Goal: Information Seeking & Learning: Check status

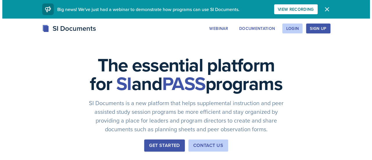
scroll to position [29, 0]
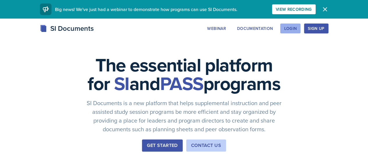
click at [297, 29] on div "Login" at bounding box center [290, 28] width 13 height 5
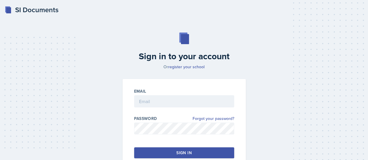
click at [150, 111] on div at bounding box center [184, 111] width 100 height 6
click at [153, 105] on input "email" at bounding box center [184, 101] width 100 height 12
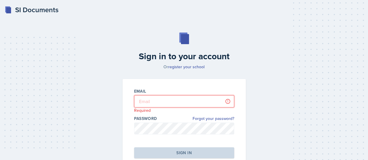
type input "[EMAIL_ADDRESS][DOMAIN_NAME]"
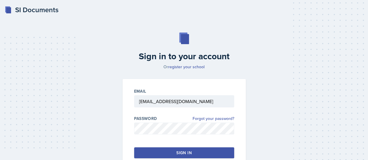
click at [199, 152] on button "Sign in" at bounding box center [184, 152] width 100 height 11
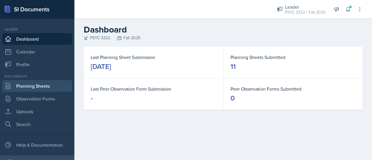
click at [39, 82] on link "Planning Sheets" at bounding box center [37, 86] width 70 height 12
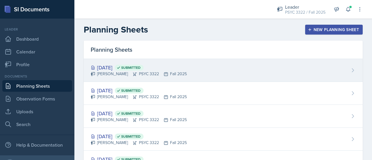
click at [112, 70] on div "[DATE] Submitted" at bounding box center [139, 68] width 96 height 8
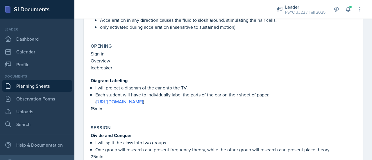
scroll to position [466, 0]
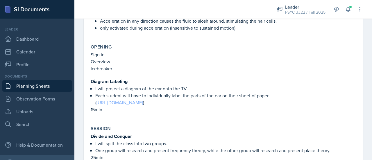
click at [130, 99] on link "[URL][DOMAIN_NAME]" at bounding box center [120, 102] width 47 height 6
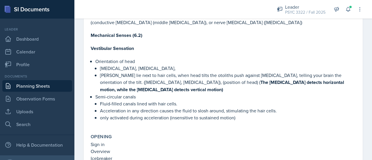
scroll to position [373, 0]
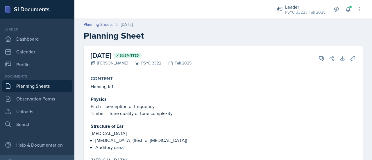
scroll to position [29, 0]
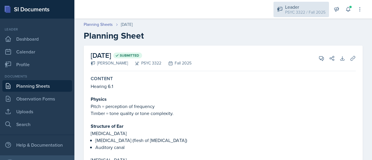
click at [281, 6] on icon at bounding box center [280, 9] width 6 height 6
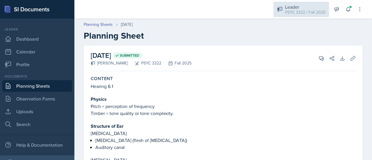
click at [308, 15] on div "Leader PSYC 3322 / Fall 2025" at bounding box center [302, 9] width 56 height 15
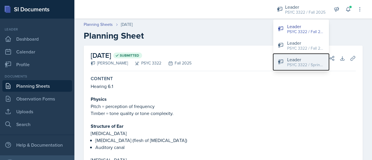
click at [302, 60] on div "Leader" at bounding box center [305, 59] width 37 height 7
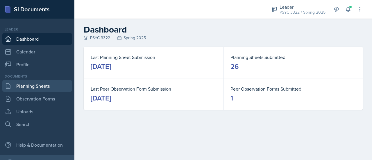
click at [40, 85] on link "Planning Sheets" at bounding box center [37, 86] width 70 height 12
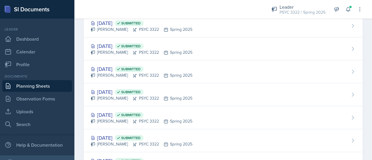
scroll to position [320, 0]
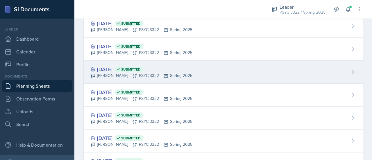
click at [119, 62] on div "[DATE] Submitted [PERSON_NAME] PSYC 3322 Spring 2025" at bounding box center [223, 72] width 279 height 23
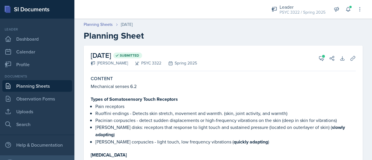
click at [30, 88] on link "Planning Sheets" at bounding box center [37, 86] width 70 height 12
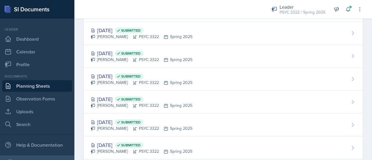
scroll to position [297, 0]
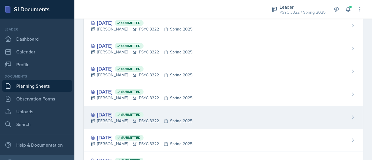
click at [112, 118] on div "[PERSON_NAME] PSYC 3322 Spring 2025" at bounding box center [142, 121] width 102 height 6
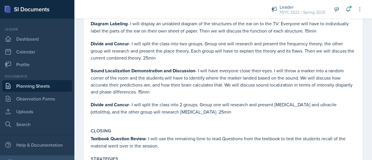
scroll to position [533, 0]
click at [24, 88] on link "Planning Sheets" at bounding box center [37, 86] width 70 height 12
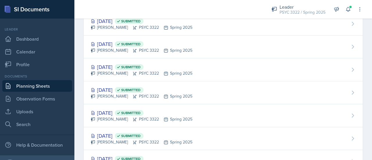
scroll to position [299, 0]
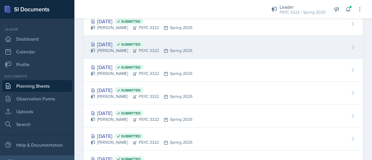
click at [111, 46] on div "[DATE] Submitted" at bounding box center [142, 44] width 102 height 8
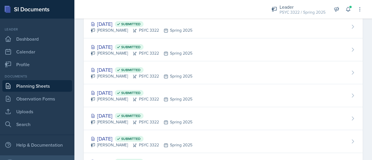
scroll to position [328, 0]
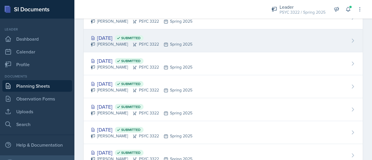
click at [109, 42] on div "[PERSON_NAME] PSYC 3322 Spring 2025" at bounding box center [142, 44] width 102 height 6
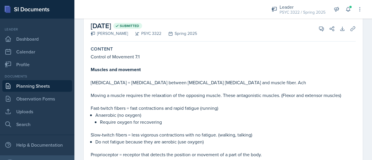
scroll to position [29, 0]
click at [48, 85] on link "Planning Sheets" at bounding box center [37, 86] width 70 height 12
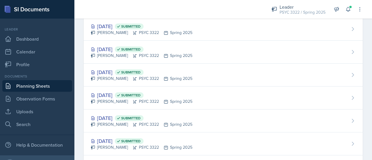
scroll to position [316, 0]
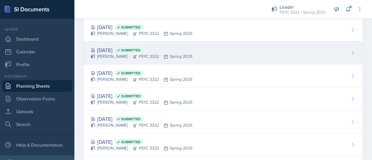
click at [112, 57] on div "[PERSON_NAME] PSYC 3322 Spring 2025" at bounding box center [142, 57] width 102 height 6
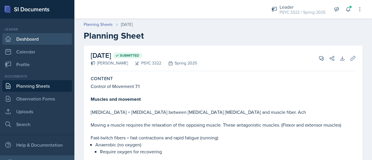
click at [27, 36] on link "Dashboard" at bounding box center [37, 39] width 70 height 12
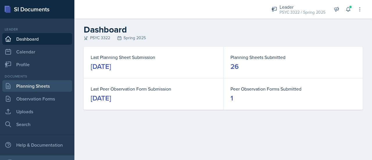
click at [42, 83] on link "Planning Sheets" at bounding box center [37, 86] width 70 height 12
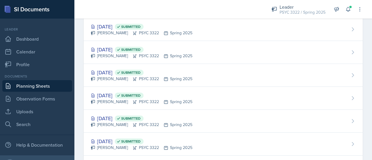
scroll to position [341, 0]
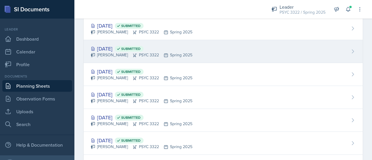
click at [122, 43] on div "[DATE] Submitted [PERSON_NAME] PSYC 3322 Spring 2025" at bounding box center [223, 51] width 279 height 23
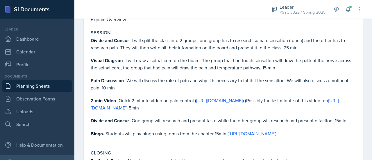
scroll to position [702, 0]
click at [229, 131] on link "[URL][DOMAIN_NAME]" at bounding box center [252, 134] width 47 height 6
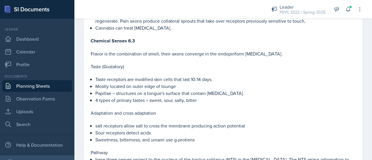
scroll to position [453, 0]
